Goal: Complete application form

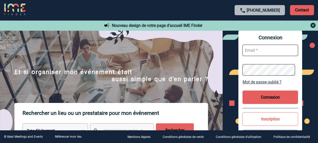
scroll to position [44, 0]
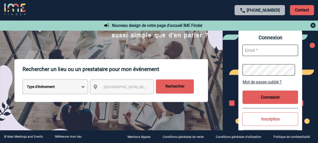
click at [219, 121] on button "Inscription" at bounding box center [271, 118] width 56 height 13
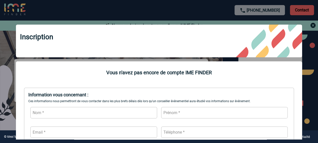
scroll to position [53, 0]
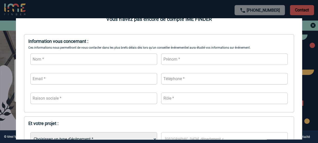
click at [56, 60] on input "text" at bounding box center [93, 58] width 127 height 11
type input "DI [PERSON_NAME]"
type input "[PERSON_NAME]"
type input "carla.distefano@hotmail.fr"
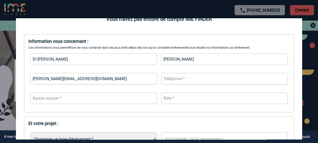
type input "0685692109"
drag, startPoint x: 87, startPoint y: 77, endPoint x: 66, endPoint y: 78, distance: 21.0
click at [66, 78] on input "carla.distefano@hotmail.fr" at bounding box center [93, 78] width 127 height 11
click at [47, 79] on input "carla.distefano@capgemini;com" at bounding box center [93, 78] width 127 height 11
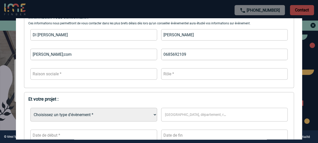
type input "[PERSON_NAME];com"
click at [47, 79] on input "text" at bounding box center [93, 73] width 127 height 11
type input "capgemini"
click at [165, 78] on input "text" at bounding box center [224, 73] width 127 height 11
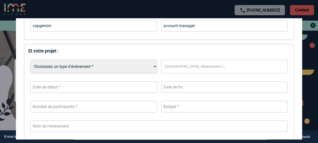
type input "account manager"
click at [115, 65] on select "Choisissez un type d'évènement * Séminaire avec nuitée Séminaire sans nuitée Re…" at bounding box center [93, 66] width 127 height 14
select select "5"
click at [30, 60] on select "Choisissez un type d'évènement * Séminaire avec nuitée Séminaire sans nuitée Re…" at bounding box center [93, 66] width 127 height 14
click at [186, 66] on span "[GEOGRAPHIC_DATA], département, région..." at bounding box center [201, 66] width 73 height 4
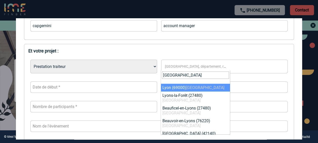
type input "[GEOGRAPHIC_DATA]"
select select "36544"
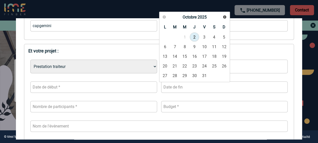
click at [173, 88] on input "text" at bounding box center [224, 86] width 127 height 11
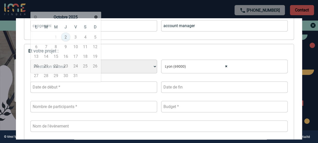
click at [144, 88] on input "text" at bounding box center [93, 86] width 127 height 11
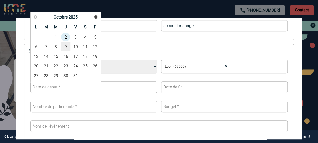
click at [67, 46] on link "9" at bounding box center [65, 46] width 9 height 9
type input "[DATE]"
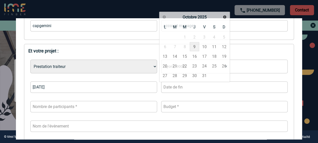
click at [169, 85] on input "text" at bounding box center [224, 86] width 127 height 11
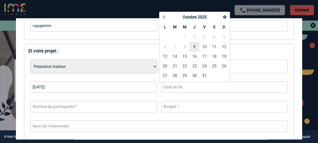
click at [195, 47] on link "9" at bounding box center [194, 46] width 9 height 9
type input "[DATE]"
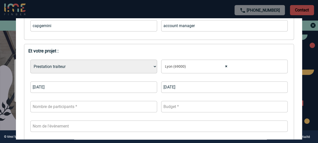
click at [70, 104] on input "number" at bounding box center [93, 106] width 127 height 11
type input "23"
click at [175, 110] on input "number" at bounding box center [224, 106] width 127 height 11
type input "40"
click at [181, 115] on div "Choisissez un type d'évènement * Séminaire avec nuitée Séminaire sans nuitée Re…" at bounding box center [158, 114] width 261 height 119
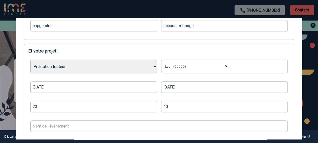
scroll to position [188, 0]
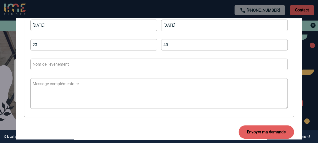
click at [111, 65] on input "text" at bounding box center [158, 63] width 257 height 11
type input "Afterwork capgemini Lyon"
click at [80, 86] on textarea at bounding box center [158, 93] width 257 height 31
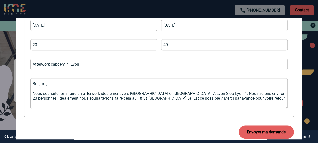
scroll to position [2, 0]
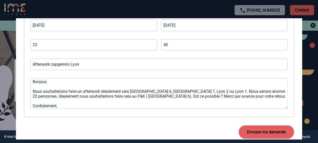
click at [219, 130] on button "Envoyer ma demande" at bounding box center [266, 131] width 55 height 13
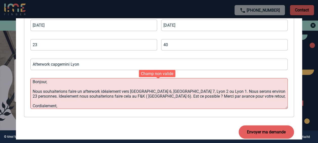
scroll to position [5, 0]
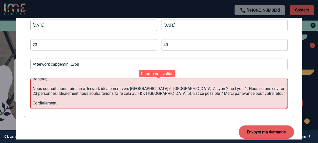
click at [159, 93] on textarea "Bonjour, Nous souhaiterions faire un afterwork idéalement vers Lyon 6, Lyon 7, …" at bounding box center [158, 93] width 257 height 31
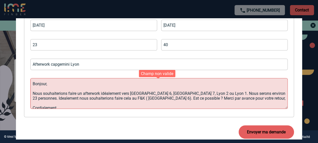
drag, startPoint x: 71, startPoint y: 101, endPoint x: 33, endPoint y: 75, distance: 45.9
click at [33, 75] on div "Choisissez un type d'évènement * Séminaire avec nuitée Séminaire sans nuitée Re…" at bounding box center [158, 53] width 261 height 119
click at [43, 100] on textarea "Bonjour, Nous souhaiterions faire un afterwork idéalement vers Lyon 6, Lyon 7, …" at bounding box center [158, 93] width 257 height 31
click at [37, 103] on textarea "Bonjour, Nous souhaiterions faire un afterwork idéalement vers Lyon 6, Lyon 7, …" at bounding box center [158, 93] width 257 height 31
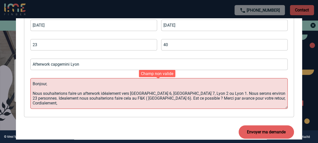
click at [35, 91] on textarea "Bonjour, Nous souhaiterions faire un afterwork idéalement vers Lyon 6, Lyon 7, …" at bounding box center [158, 93] width 257 height 31
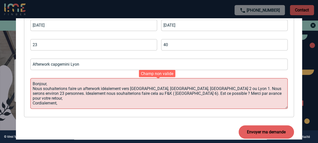
click at [217, 99] on textarea "Bonjour, Nous souhaiterions faire un afterwork idéalement vers Lyon 6, Lyon 7, …" at bounding box center [158, 93] width 257 height 31
type textarea "Bonjour, Nous souhaiterions faire un afterwork idéalement vers Lyon 6, Lyon 7, …"
click at [152, 73] on div "Choisissez un type d'évènement * Séminaire avec nuitée Séminaire sans nuitée Re…" at bounding box center [158, 53] width 261 height 119
drag, startPoint x: 58, startPoint y: 105, endPoint x: 27, endPoint y: 77, distance: 41.8
click at [27, 77] on div "Et votre projet : Choisissez un type d'évènement * Séminaire avec nuitée Sémina…" at bounding box center [159, 49] width 270 height 135
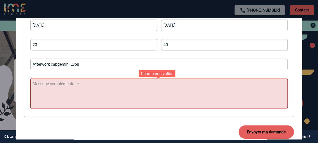
click at [86, 108] on textarea at bounding box center [158, 93] width 257 height 31
click at [82, 127] on div "Envoyer ma demande" at bounding box center [159, 132] width 270 height 22
click at [76, 93] on textarea at bounding box center [158, 93] width 257 height 31
paste textarea "Bonjour, Nous souhaiterions faire un afterwork idéalement vers Lyon 6, Lyon 7, …"
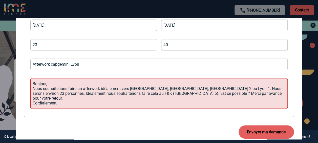
type textarea "Bonjour, Nous souhaiterions faire un afterwork idéalement vers Lyon 6, Lyon 7, …"
click at [219, 136] on button "Envoyer ma demande" at bounding box center [266, 131] width 55 height 13
click at [219, 132] on button "Envoyer ma demande" at bounding box center [266, 131] width 55 height 13
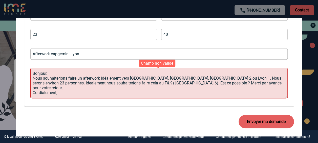
scroll to position [203, 0]
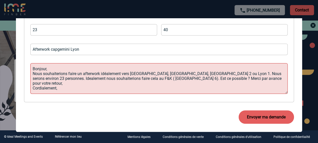
click at [219, 120] on button "Envoyer ma demande" at bounding box center [266, 116] width 55 height 13
drag, startPoint x: 93, startPoint y: 86, endPoint x: 27, endPoint y: 52, distance: 74.6
click at [27, 52] on div "Et votre projet : Choisissez un type d'évènement * Séminaire avec nuitée Sémina…" at bounding box center [159, 34] width 270 height 135
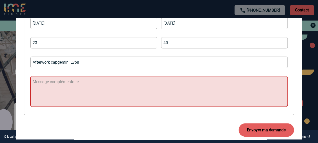
scroll to position [200, 0]
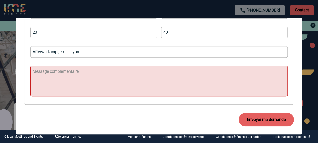
click at [219, 116] on button "Envoyer ma demande" at bounding box center [266, 119] width 55 height 13
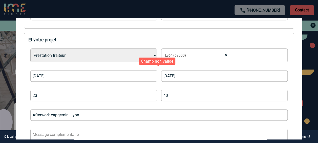
scroll to position [137, 0]
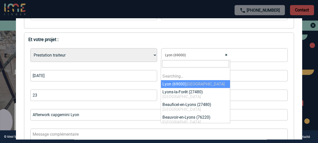
click at [175, 57] on span "× Lyon (69000)" at bounding box center [198, 54] width 70 height 7
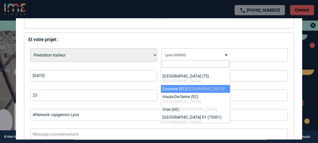
select select "63"
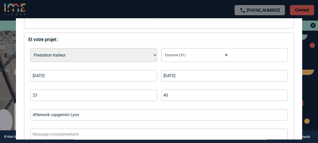
click at [139, 58] on select "Choisissez un type d'évènement * Séminaire avec nuitée Séminaire sans nuitée Re…" at bounding box center [93, 55] width 127 height 14
select select "9"
click at [30, 49] on select "Choisissez un type d'évènement * Séminaire avec nuitée Séminaire sans nuitée Re…" at bounding box center [93, 55] width 127 height 14
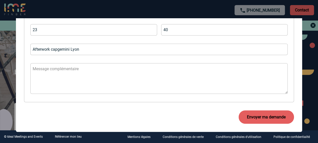
click at [219, 120] on button "Envoyer ma demande" at bounding box center [266, 116] width 55 height 13
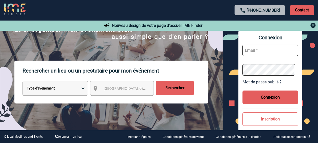
scroll to position [43, 0]
click at [265, 121] on button "Inscription" at bounding box center [271, 118] width 56 height 13
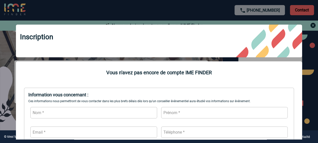
scroll to position [51, 0]
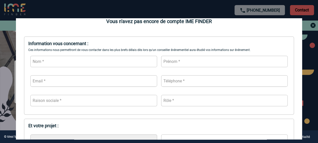
click at [111, 61] on input "text" at bounding box center [93, 61] width 127 height 11
type input "DI [PERSON_NAME]"
type input "[PERSON_NAME]"
type input "[PERSON_NAME];com"
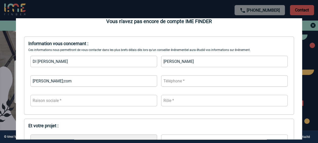
type input "0685692109"
type input "capgemini"
type input "account manager"
type input "23"
type input "40"
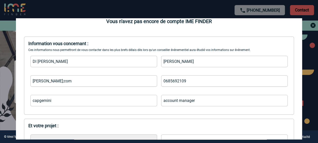
type input "Afterwork capgemini Lyon"
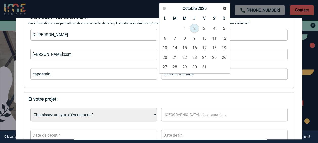
scroll to position [120, 0]
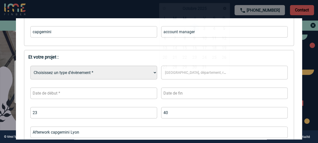
click at [79, 71] on select "Choisissez un type d'évènement * Séminaire avec nuitée Séminaire sans nuitée Re…" at bounding box center [93, 73] width 127 height 14
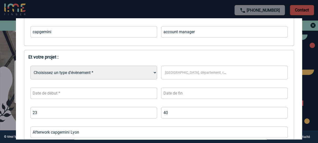
select select "9"
click at [30, 66] on select "Choisissez un type d'évènement * Séminaire avec nuitée Séminaire sans nuitée Re…" at bounding box center [93, 73] width 127 height 14
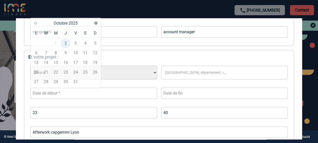
click at [50, 98] on input "text" at bounding box center [93, 92] width 127 height 11
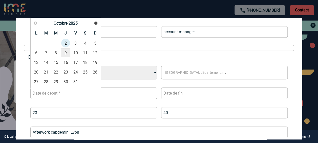
click at [69, 54] on link "9" at bounding box center [65, 52] width 9 height 9
type input "[DATE]"
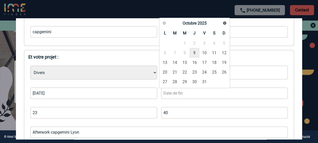
click at [177, 98] on input "text" at bounding box center [224, 92] width 127 height 11
click at [195, 51] on link "9" at bounding box center [194, 52] width 9 height 9
type input "[DATE]"
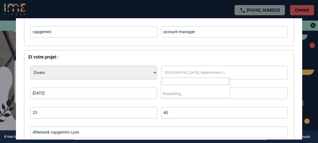
click at [172, 72] on span "[GEOGRAPHIC_DATA], département, région..." at bounding box center [201, 72] width 73 height 4
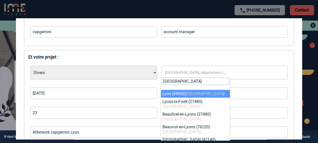
type input "[GEOGRAPHIC_DATA]"
select select "36544"
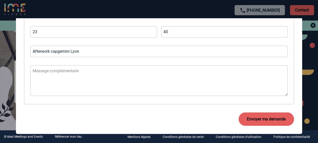
scroll to position [203, 0]
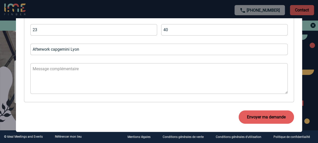
click at [246, 117] on button "Envoyer ma demande" at bounding box center [266, 116] width 55 height 13
click at [257, 113] on button "Envoyer ma demande" at bounding box center [266, 116] width 55 height 13
click at [146, 64] on textarea at bounding box center [158, 78] width 257 height 31
type textarea "NA"
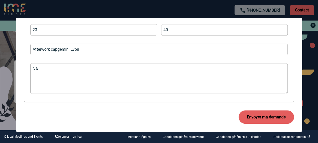
click at [248, 120] on button "Envoyer ma demande" at bounding box center [266, 116] width 55 height 13
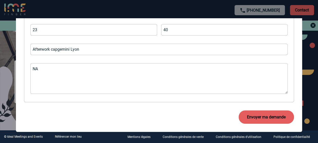
click at [252, 116] on button "Envoyer ma demande" at bounding box center [266, 116] width 55 height 13
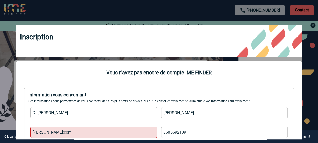
click at [6, 85] on div at bounding box center [159, 71] width 318 height 143
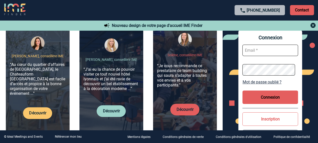
scroll to position [244, 0]
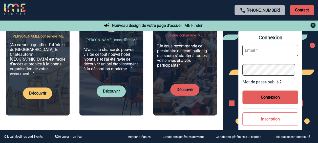
click at [275, 123] on button "Inscription" at bounding box center [271, 118] width 56 height 13
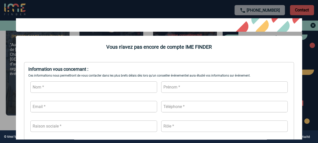
scroll to position [32, 0]
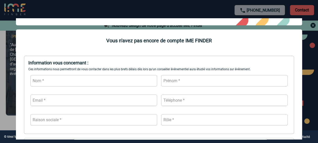
click at [73, 84] on input "text" at bounding box center [93, 80] width 127 height 11
type input "DI [PERSON_NAME]"
type input "[PERSON_NAME]"
type input "[PERSON_NAME];com"
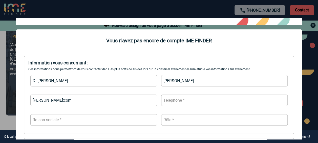
type input "0685692109"
type input "capgemini"
type input "account manager"
type input "23"
type input "40"
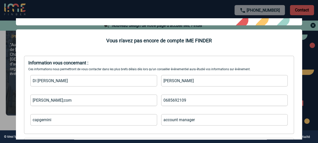
type input "Afterwork capgemini Lyon"
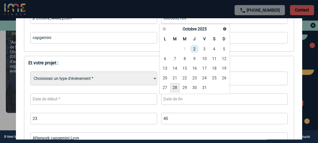
scroll to position [247, 0]
click at [194, 58] on link "9" at bounding box center [194, 58] width 9 height 9
type input "[DATE]"
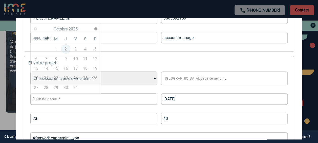
click at [104, 103] on input "text" at bounding box center [93, 98] width 127 height 11
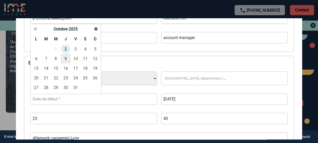
click at [65, 59] on link "9" at bounding box center [65, 58] width 9 height 9
type input "[DATE]"
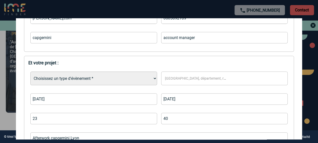
click at [75, 83] on select "Choisissez un type d'évènement * Séminaire avec nuitée Séminaire sans nuitée Re…" at bounding box center [93, 78] width 127 height 14
select select "9"
click at [30, 72] on select "Choisissez un type d'évènement * Séminaire avec nuitée Séminaire sans nuitée Re…" at bounding box center [93, 78] width 127 height 14
click at [187, 79] on span "[GEOGRAPHIC_DATA], département, région..." at bounding box center [201, 78] width 73 height 4
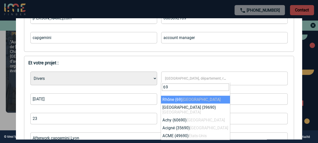
type input "6"
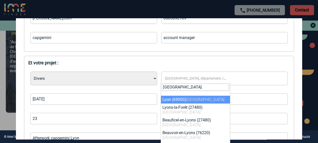
type input "[GEOGRAPHIC_DATA]"
select select "36544"
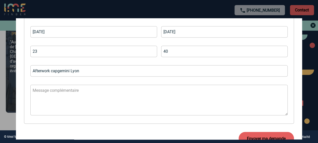
scroll to position [182, 0]
click at [266, 133] on button "Envoyer ma demande" at bounding box center [266, 137] width 55 height 13
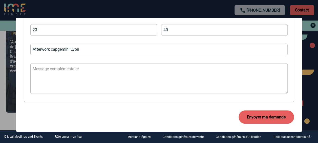
click at [249, 116] on button "Envoyer ma demande" at bounding box center [266, 116] width 55 height 13
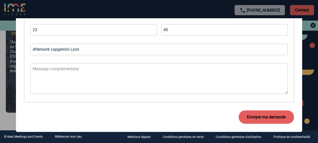
click at [249, 116] on button "Envoyer ma demande" at bounding box center [266, 116] width 55 height 13
click at [250, 113] on button "Envoyer ma demande" at bounding box center [266, 116] width 55 height 13
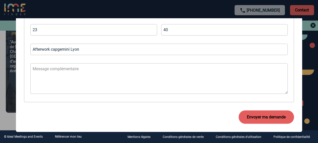
click at [250, 113] on button "Envoyer ma demande" at bounding box center [266, 116] width 55 height 13
